Goal: Transaction & Acquisition: Purchase product/service

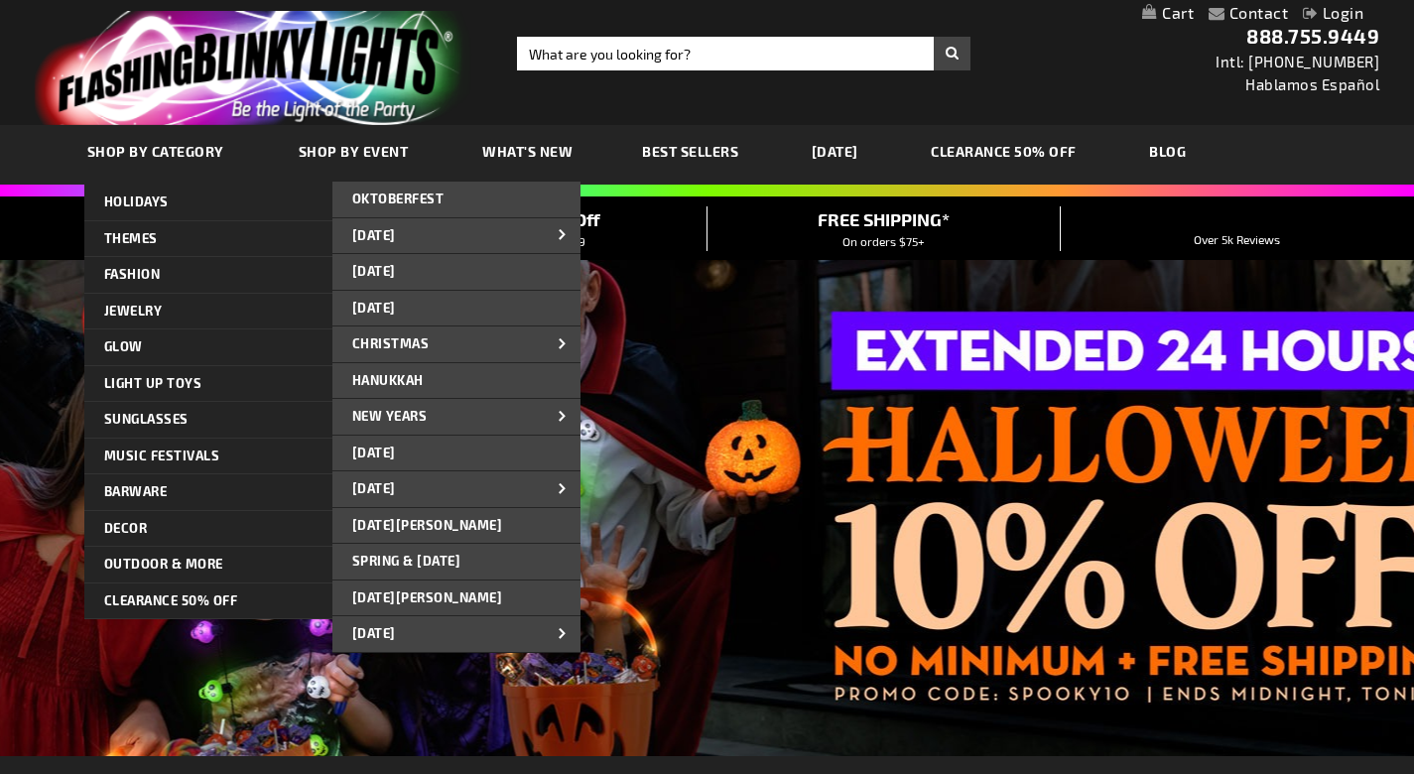
click at [186, 147] on span "SHOP BY CATEGORY" at bounding box center [155, 151] width 137 height 17
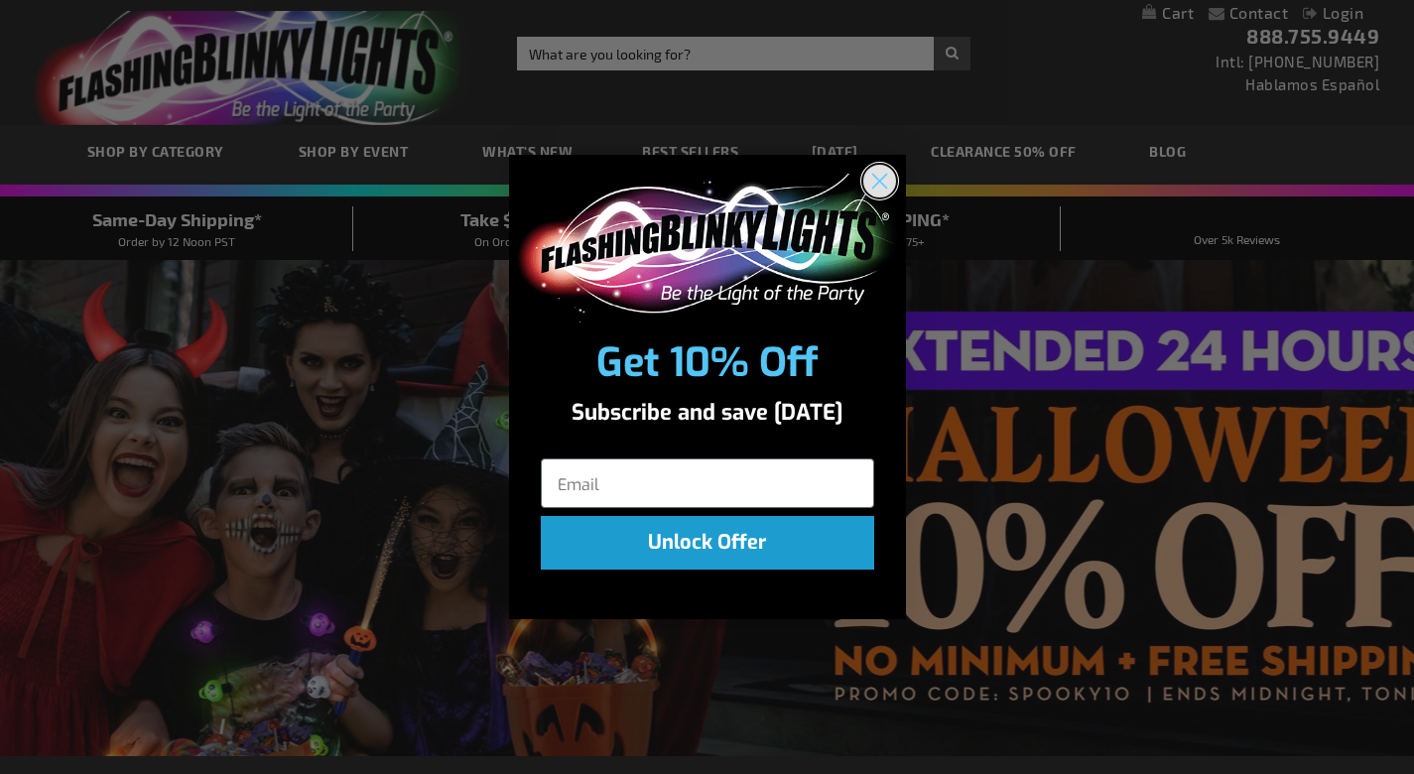
click at [885, 185] on circle "Close dialog" at bounding box center [878, 180] width 33 height 33
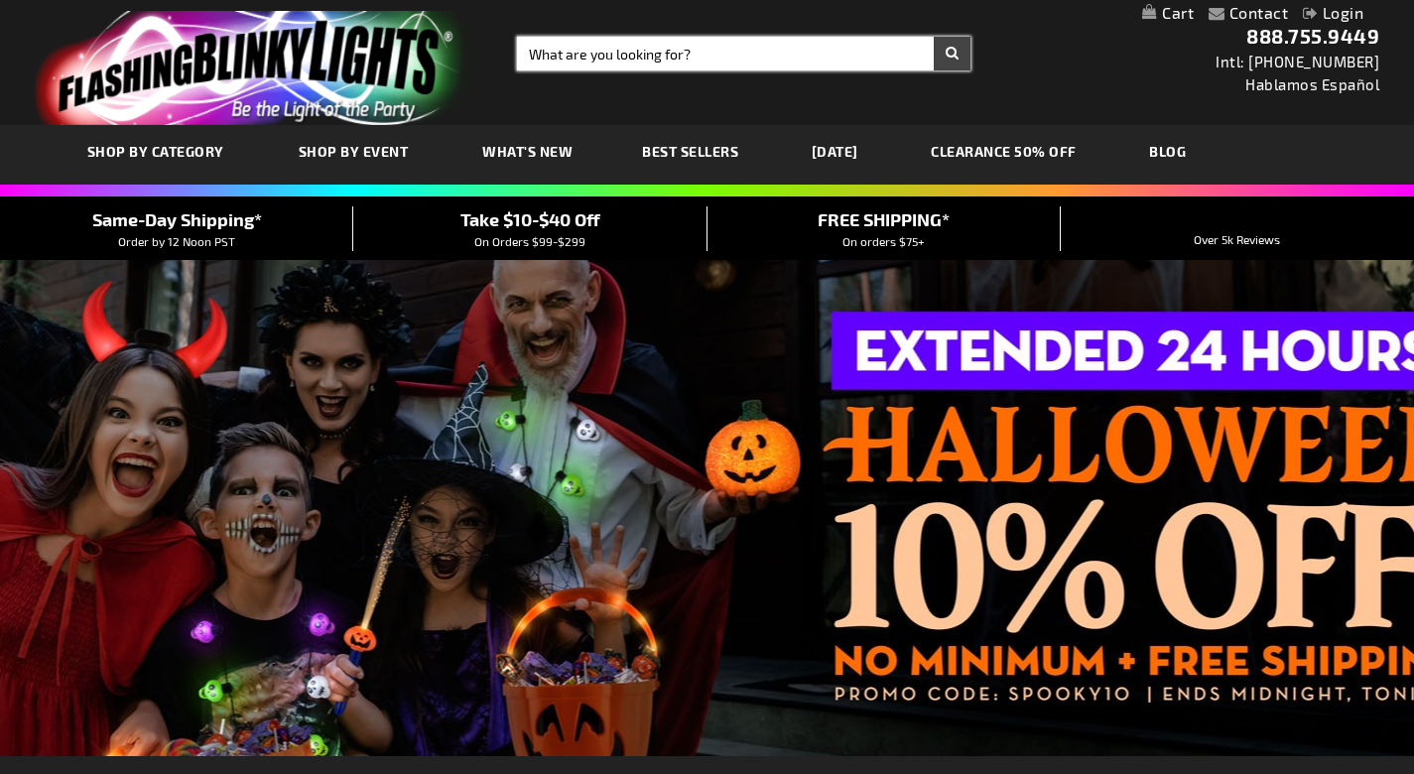
click at [698, 45] on input "Search" at bounding box center [743, 54] width 453 height 34
type input "bubble gun"
click at [951, 54] on button "Search" at bounding box center [951, 54] width 37 height 34
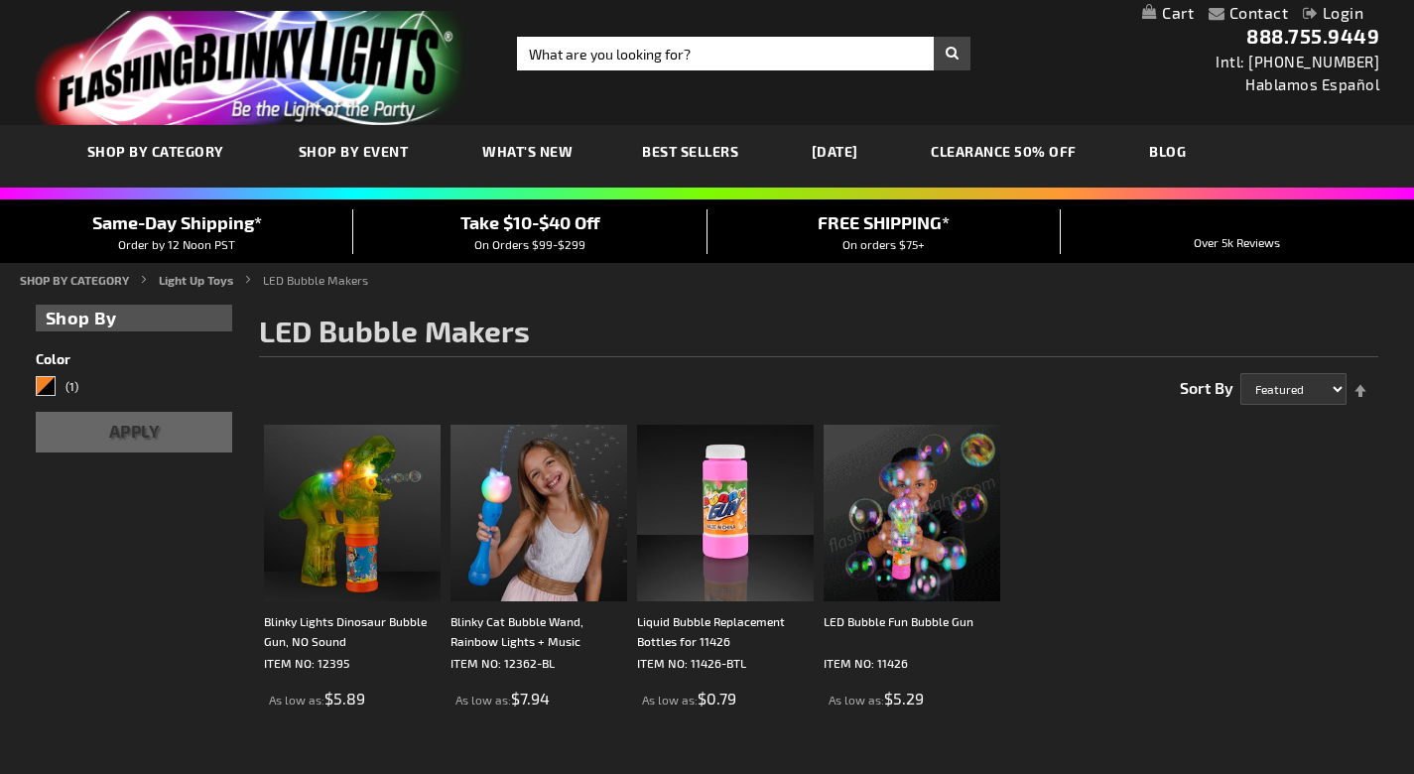
click at [871, 574] on img at bounding box center [911, 513] width 177 height 177
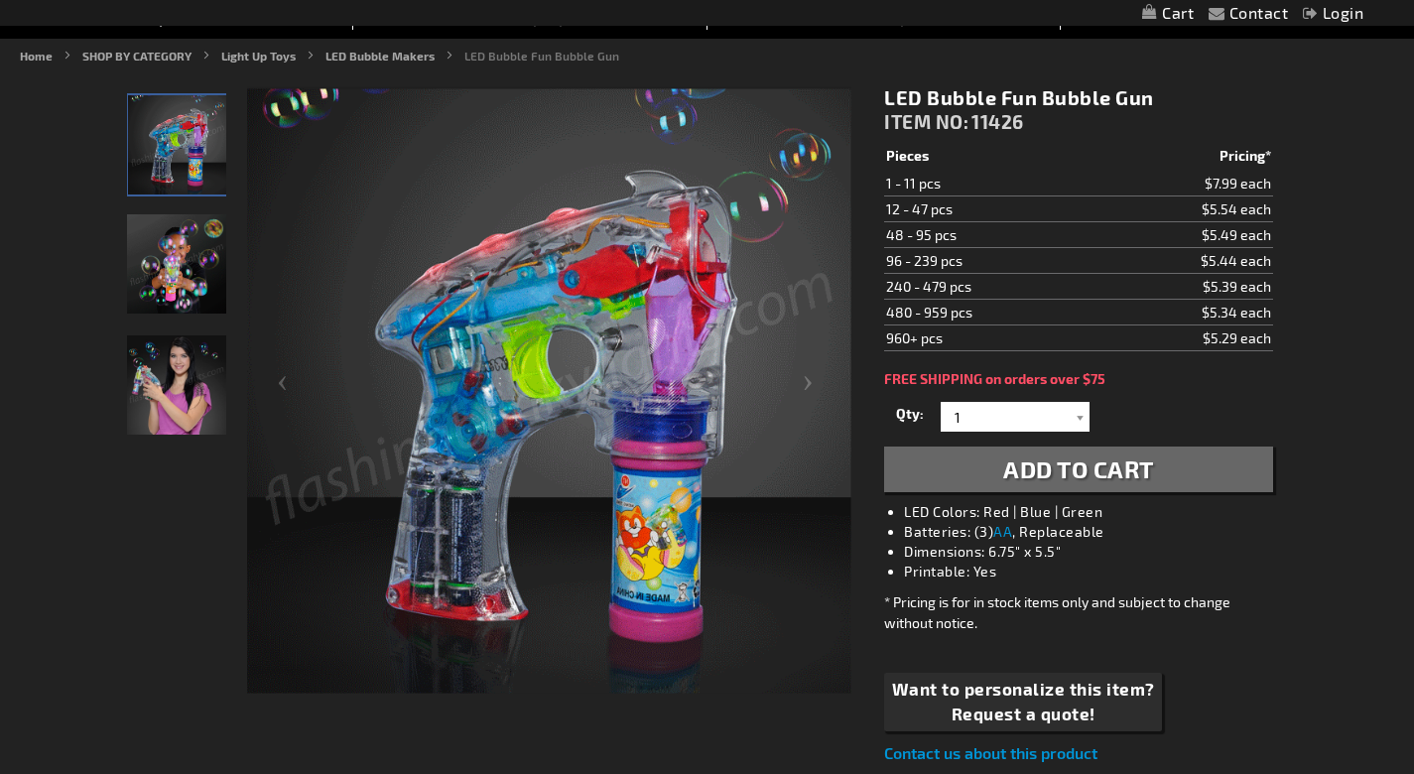
scroll to position [231, 0]
